Goal: Task Accomplishment & Management: Manage account settings

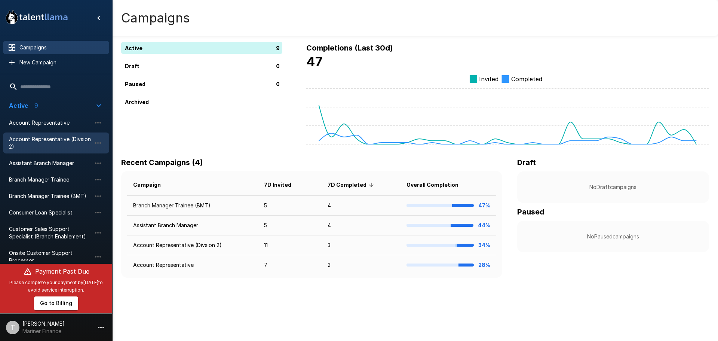
click at [67, 136] on span "Account Representative (Divsion 2)" at bounding box center [50, 142] width 82 height 15
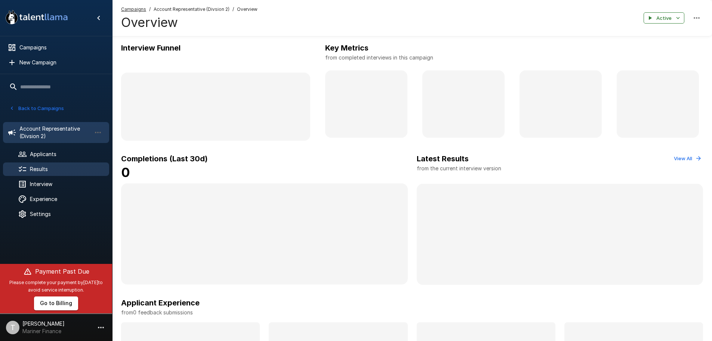
click at [34, 166] on span "Results" at bounding box center [66, 168] width 73 height 7
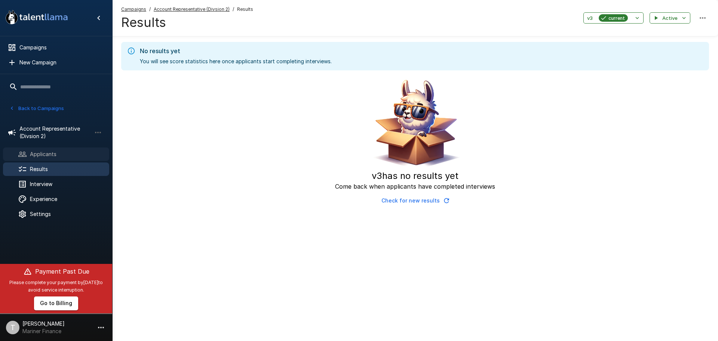
click at [49, 154] on span "Applicants" at bounding box center [66, 153] width 73 height 7
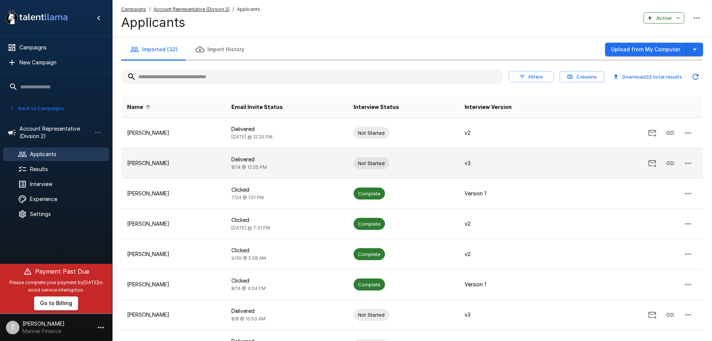
scroll to position [37, 0]
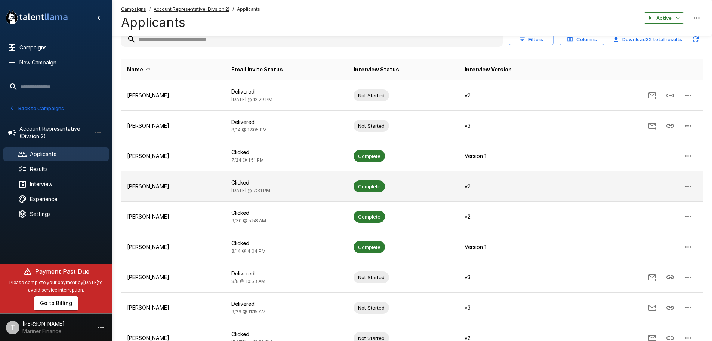
click at [219, 185] on p "[PERSON_NAME]" at bounding box center [173, 185] width 92 height 7
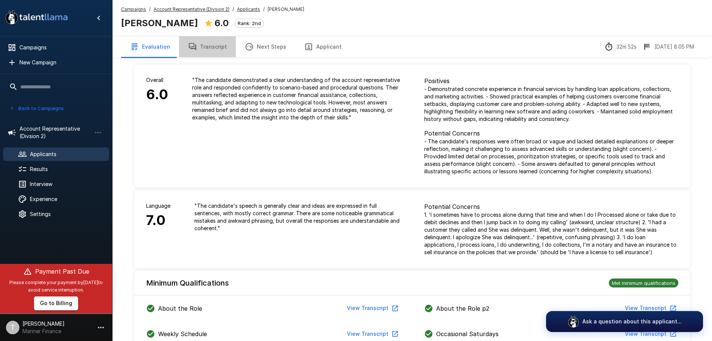
click at [205, 46] on button "Transcript" at bounding box center [207, 46] width 57 height 21
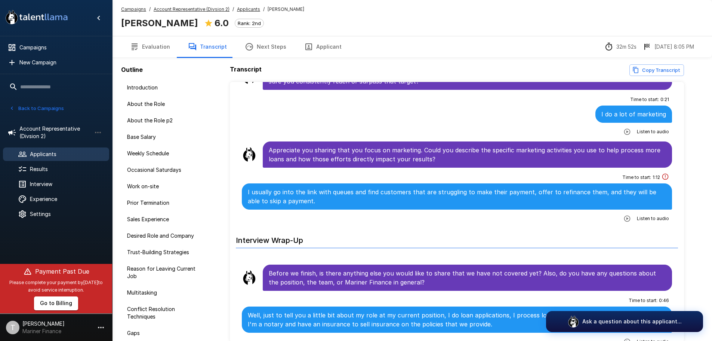
scroll to position [2953, 0]
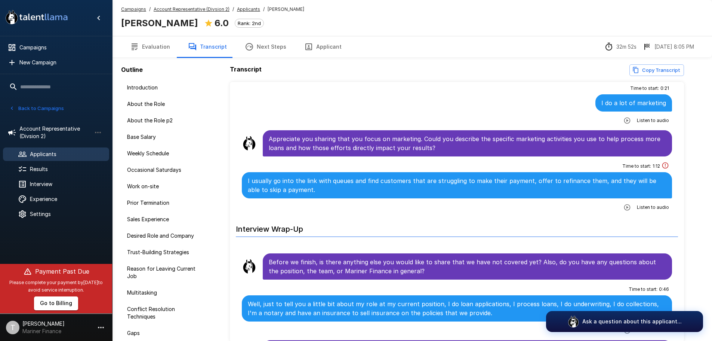
click at [639, 203] on span "Listen to audio" at bounding box center [653, 206] width 32 height 7
click at [626, 204] on icon "button" at bounding box center [627, 207] width 6 height 6
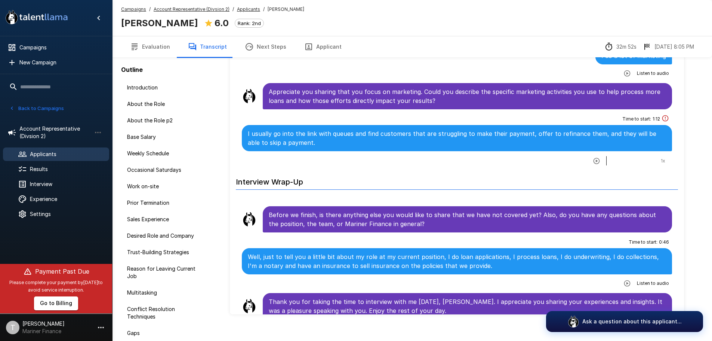
scroll to position [37, 0]
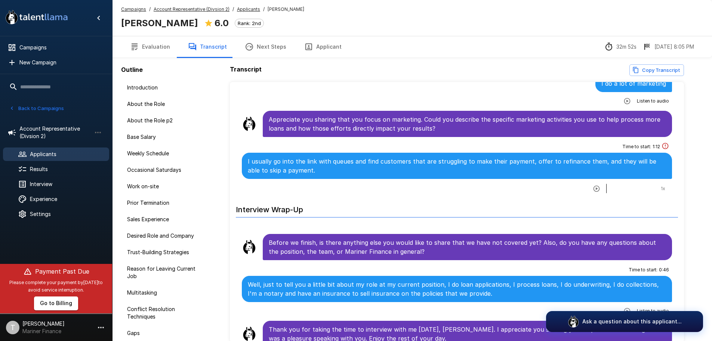
click at [156, 45] on button "Evaluation" at bounding box center [150, 46] width 58 height 21
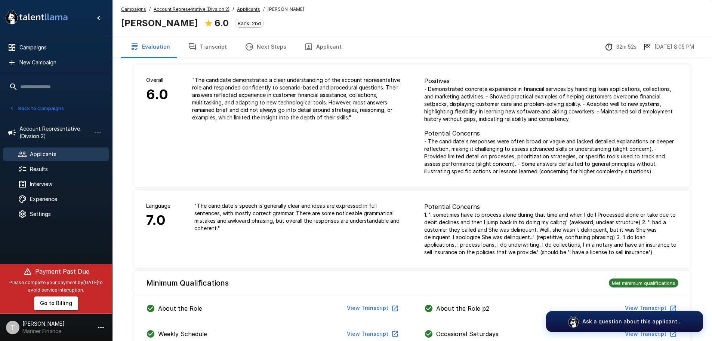
click at [210, 47] on button "Transcript" at bounding box center [207, 46] width 57 height 21
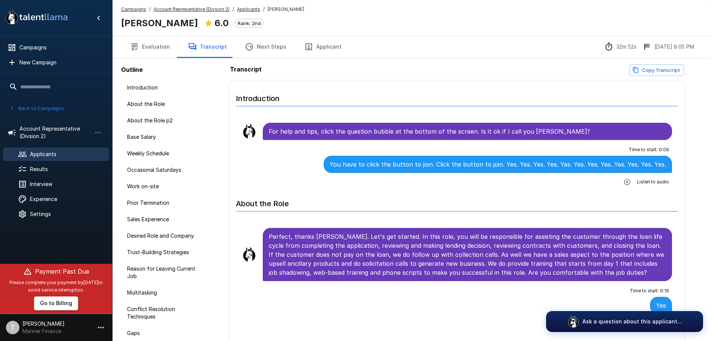
scroll to position [336, 0]
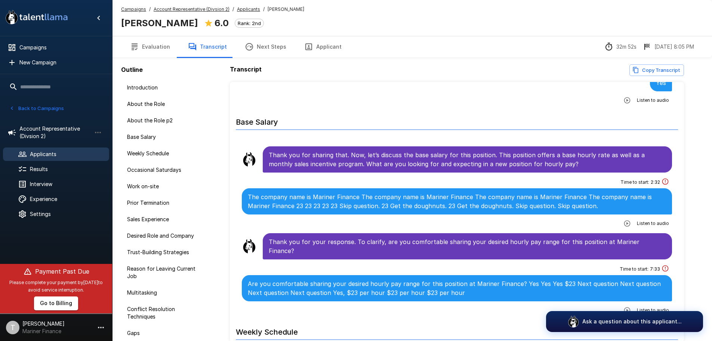
click at [624, 223] on icon "button" at bounding box center [626, 222] width 7 height 7
click at [593, 226] on icon "button" at bounding box center [596, 223] width 7 height 7
click at [594, 225] on icon "button" at bounding box center [597, 224] width 6 height 6
click at [593, 225] on icon "button" at bounding box center [596, 223] width 7 height 7
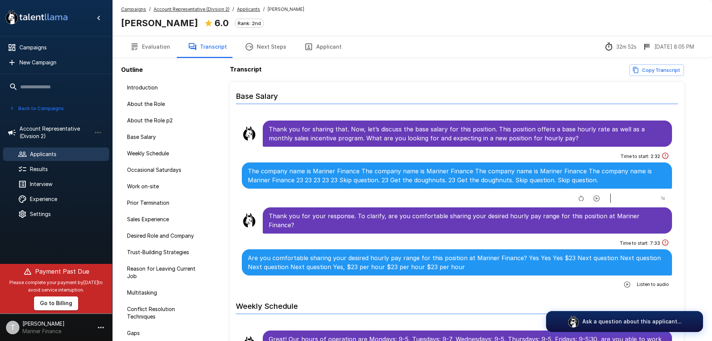
scroll to position [374, 0]
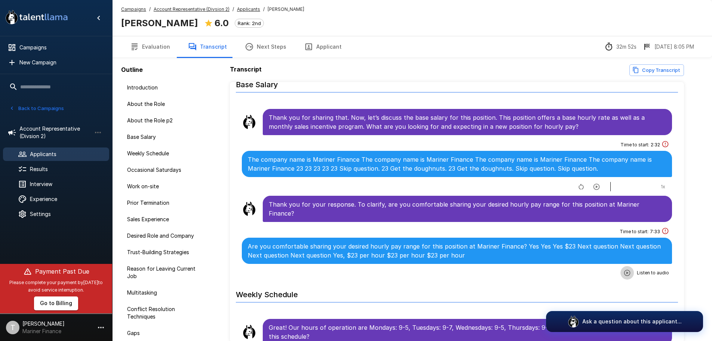
click at [624, 269] on icon "button" at bounding box center [627, 272] width 6 height 6
click at [593, 269] on icon "button" at bounding box center [596, 272] width 7 height 7
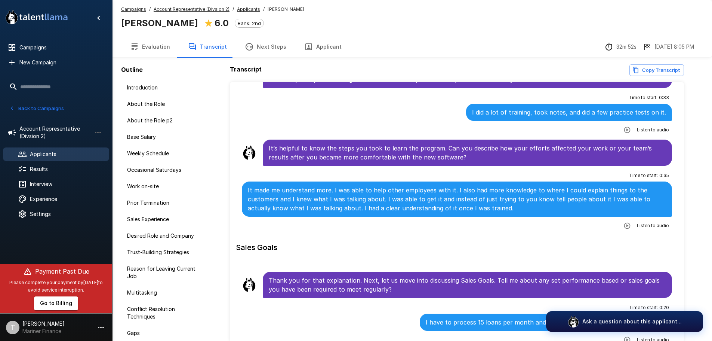
scroll to position [2729, 0]
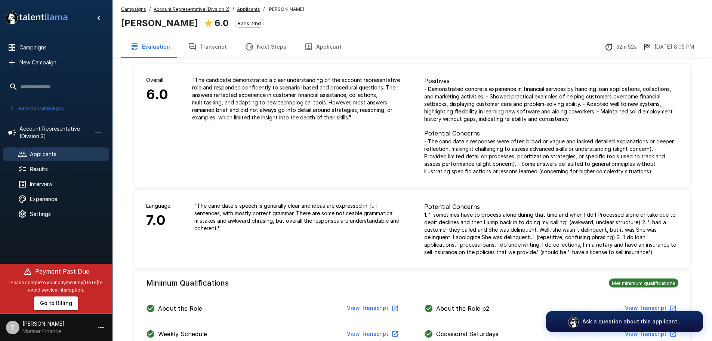
click at [38, 153] on span "Applicants" at bounding box center [66, 153] width 73 height 7
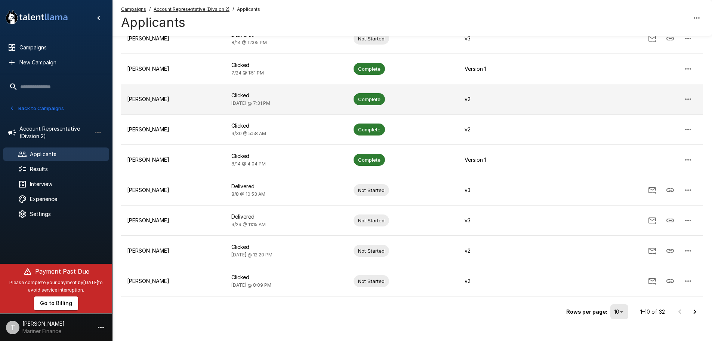
scroll to position [135, 0]
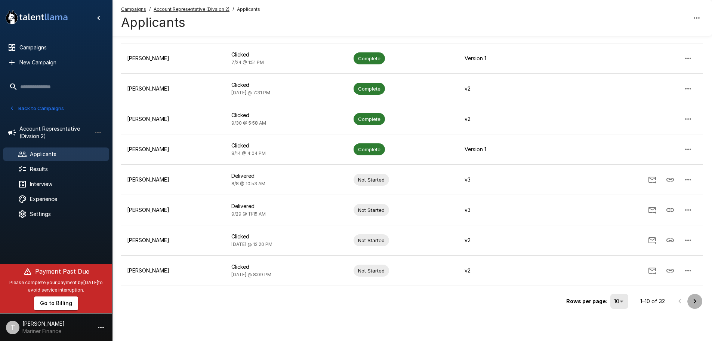
click at [697, 300] on icon "Go to next page" at bounding box center [694, 300] width 9 height 9
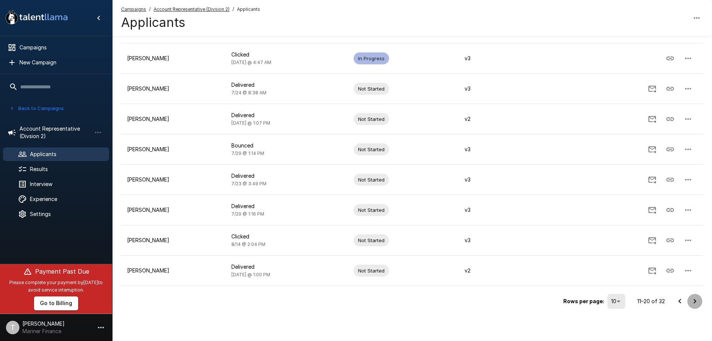
click at [694, 300] on icon "Go to next page" at bounding box center [694, 300] width 9 height 9
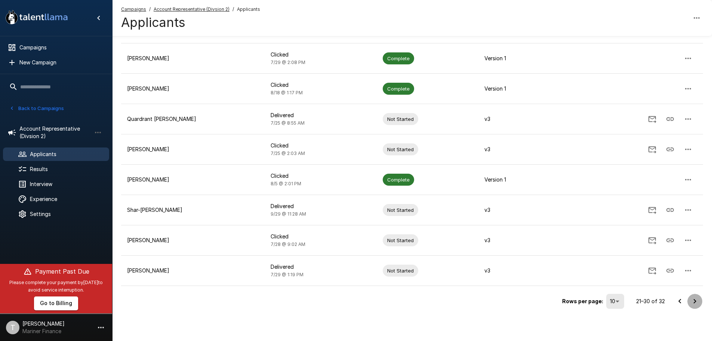
click at [693, 300] on icon "Go to next page" at bounding box center [694, 300] width 9 height 9
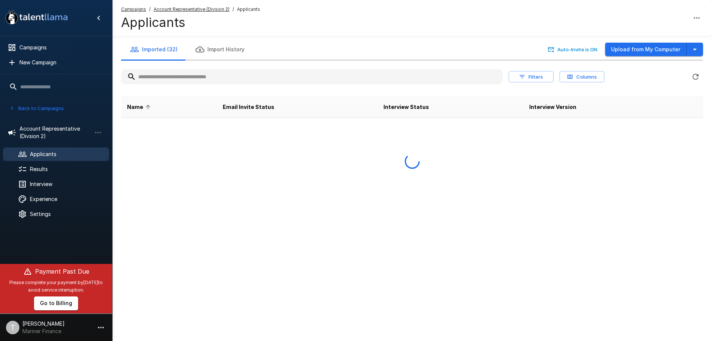
scroll to position [0, 0]
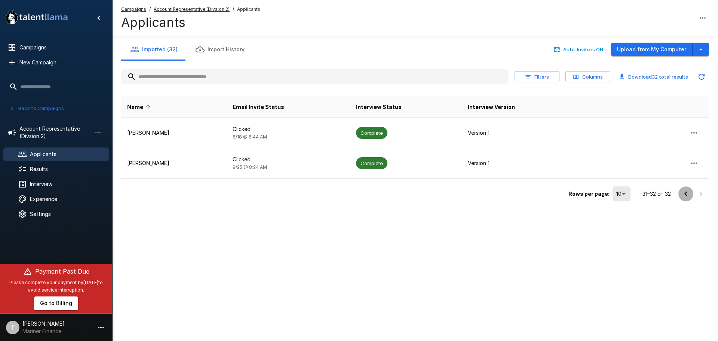
click at [683, 192] on icon "Go to previous page" at bounding box center [685, 193] width 9 height 9
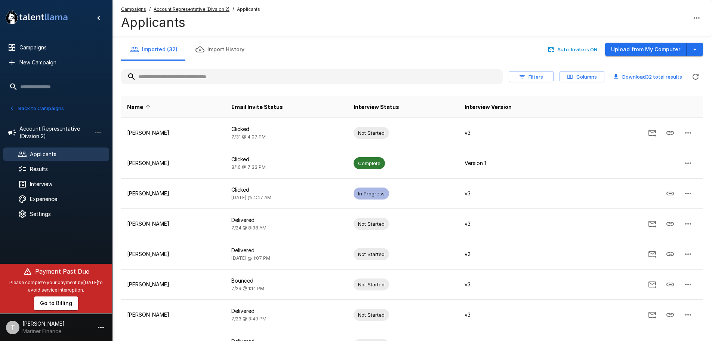
scroll to position [135, 0]
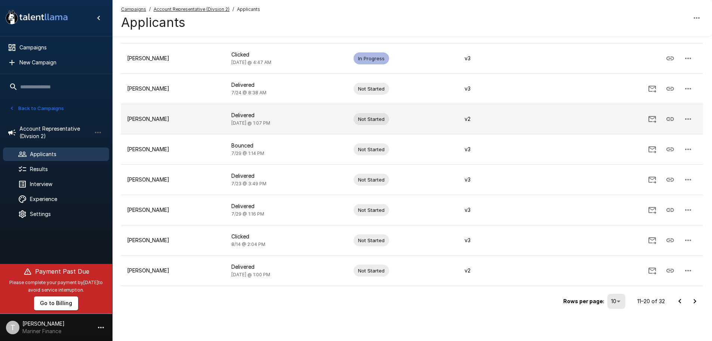
click at [689, 117] on icon "button" at bounding box center [688, 118] width 9 height 9
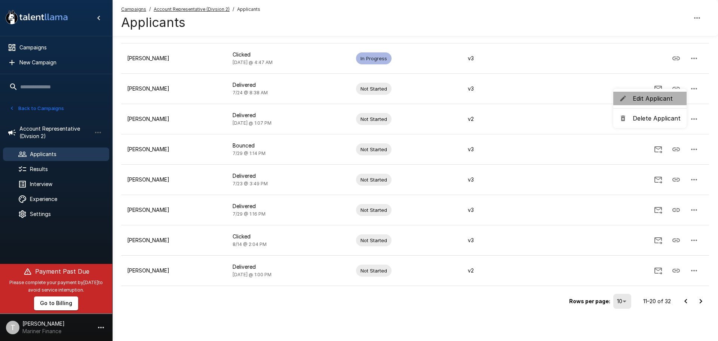
click at [666, 100] on span "Edit Applicant" at bounding box center [656, 98] width 48 height 9
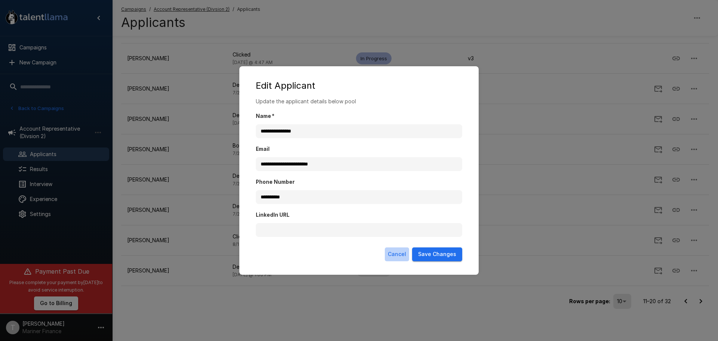
click at [393, 256] on button "Cancel" at bounding box center [397, 254] width 24 height 14
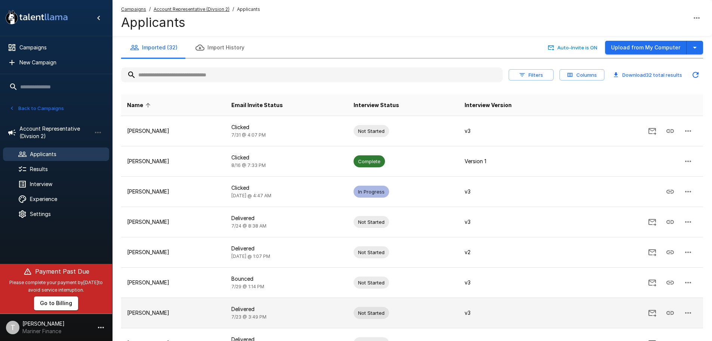
scroll to position [0, 0]
